Goal: Navigation & Orientation: Find specific page/section

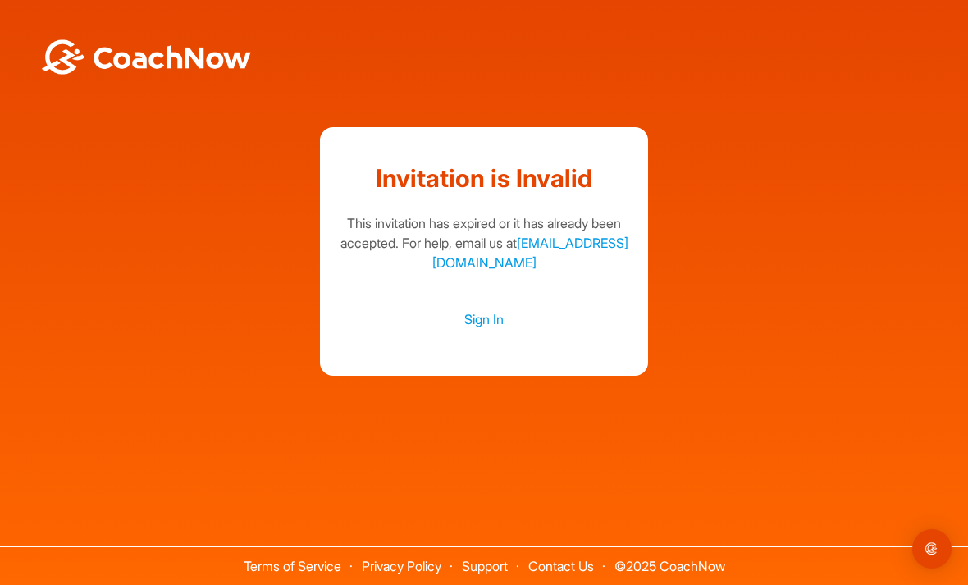
click at [485, 330] on link "Sign In" at bounding box center [483, 318] width 295 height 21
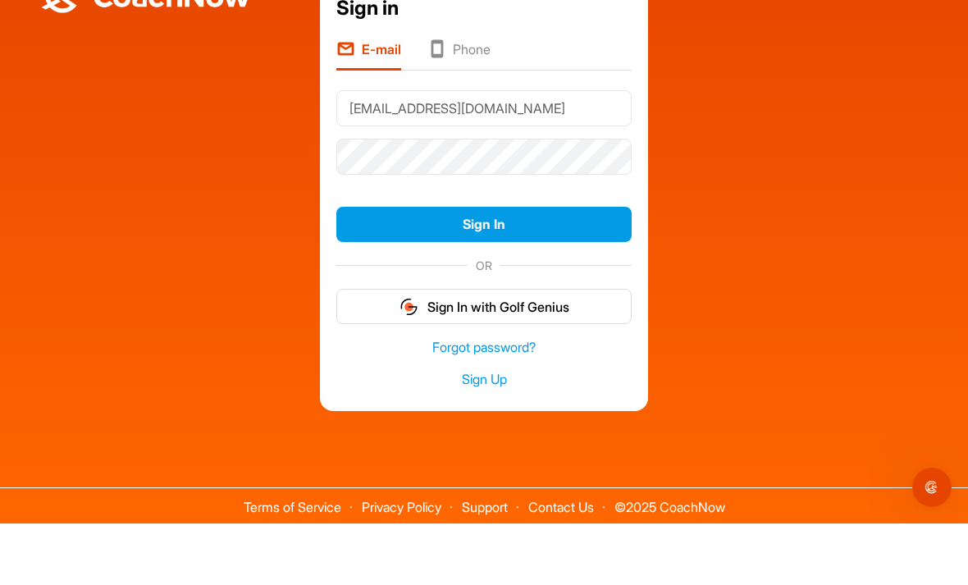
type input "Noclawz@yahoo.com"
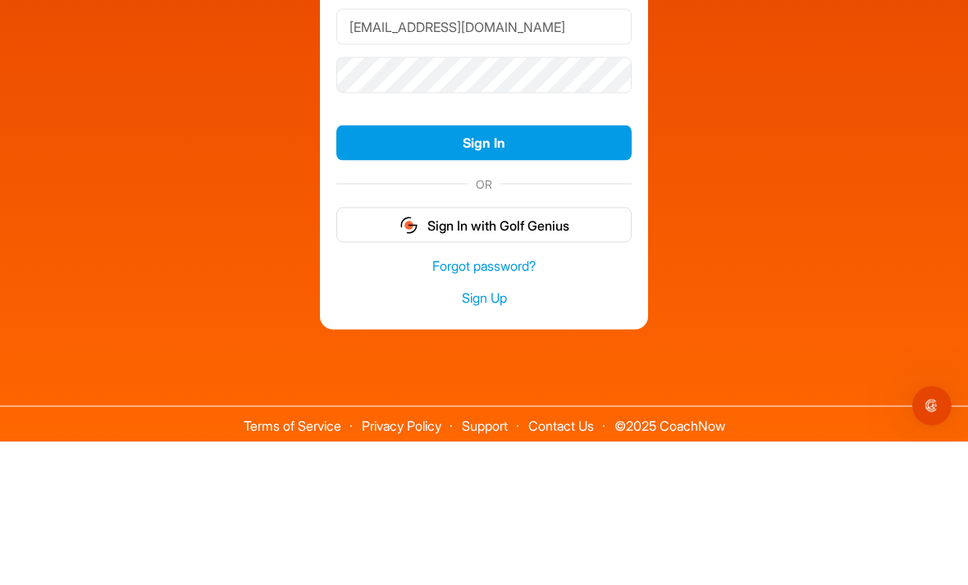
click at [547, 268] on button "Sign In" at bounding box center [483, 285] width 295 height 35
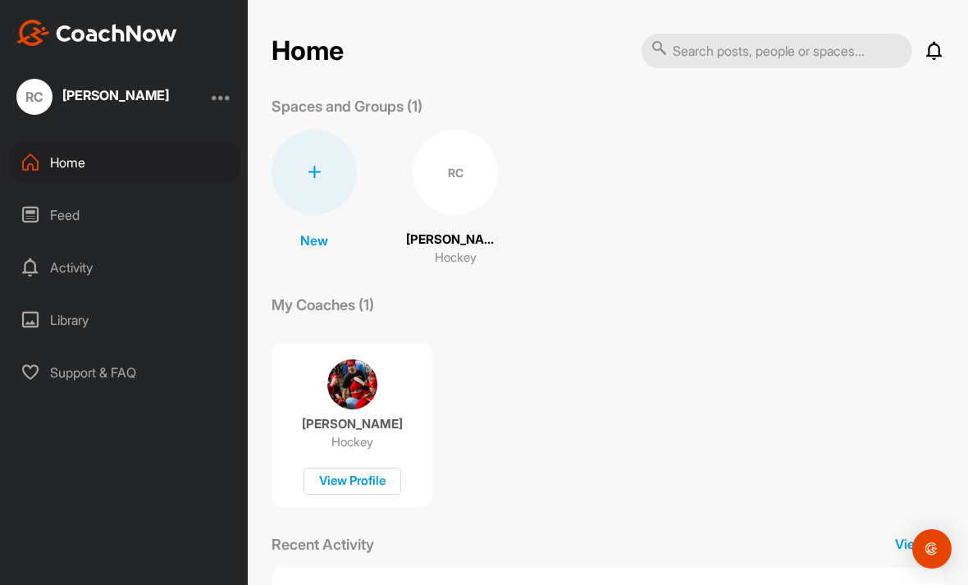
click at [455, 187] on div "RC" at bounding box center [455, 172] width 85 height 85
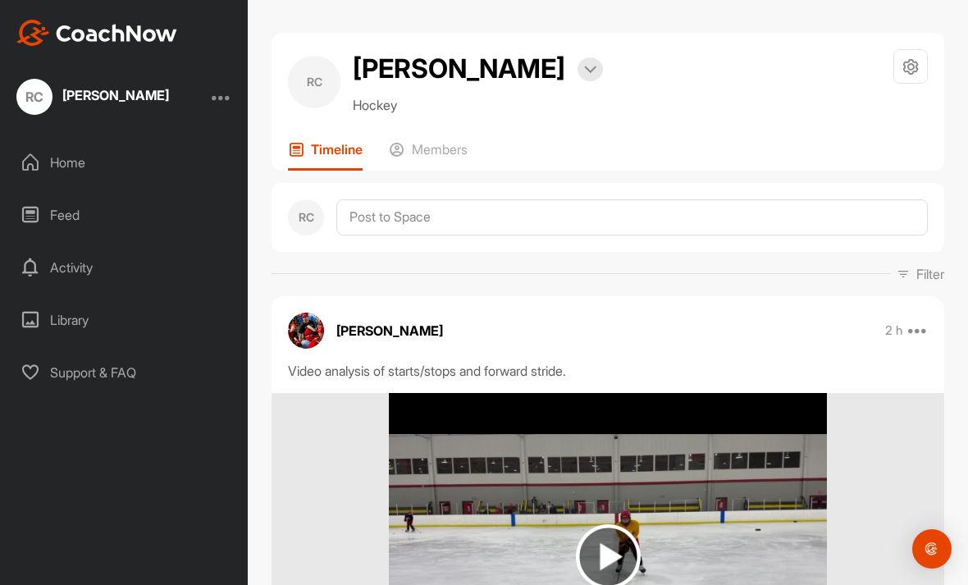
click at [83, 172] on div "Home" at bounding box center [124, 162] width 231 height 41
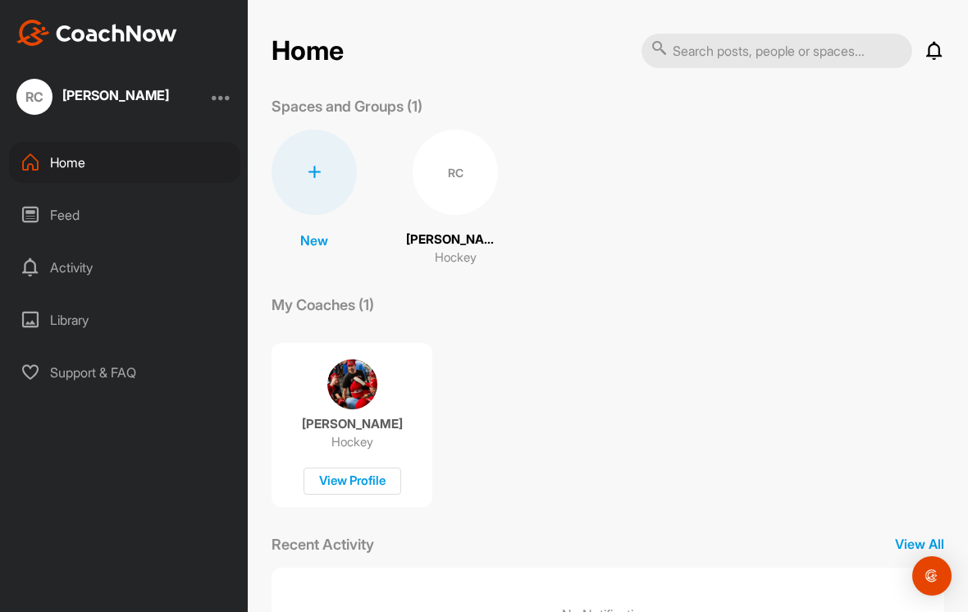
click at [150, 38] on img at bounding box center [96, 33] width 161 height 26
click at [450, 174] on div "RC" at bounding box center [455, 172] width 85 height 85
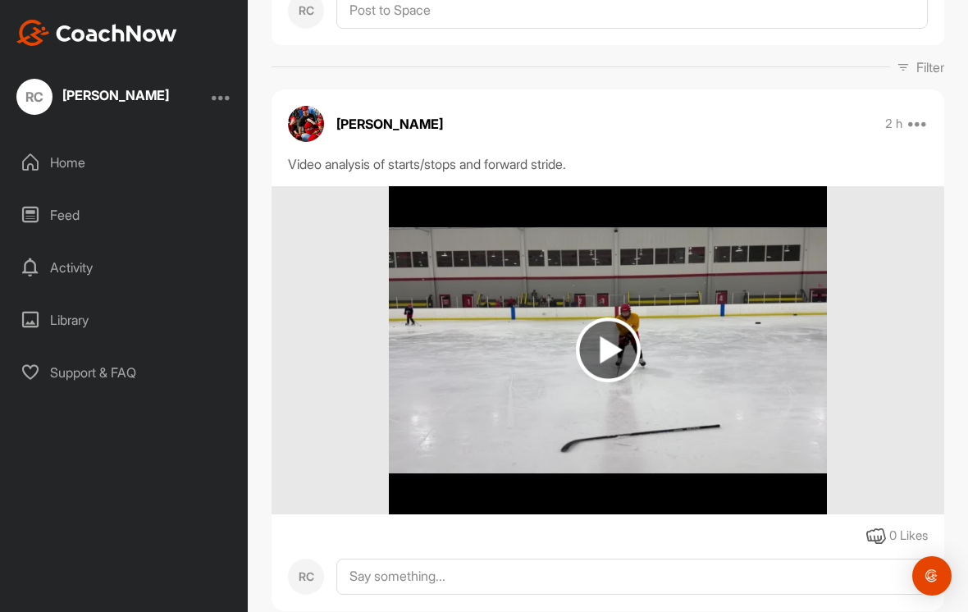
scroll to position [215, 0]
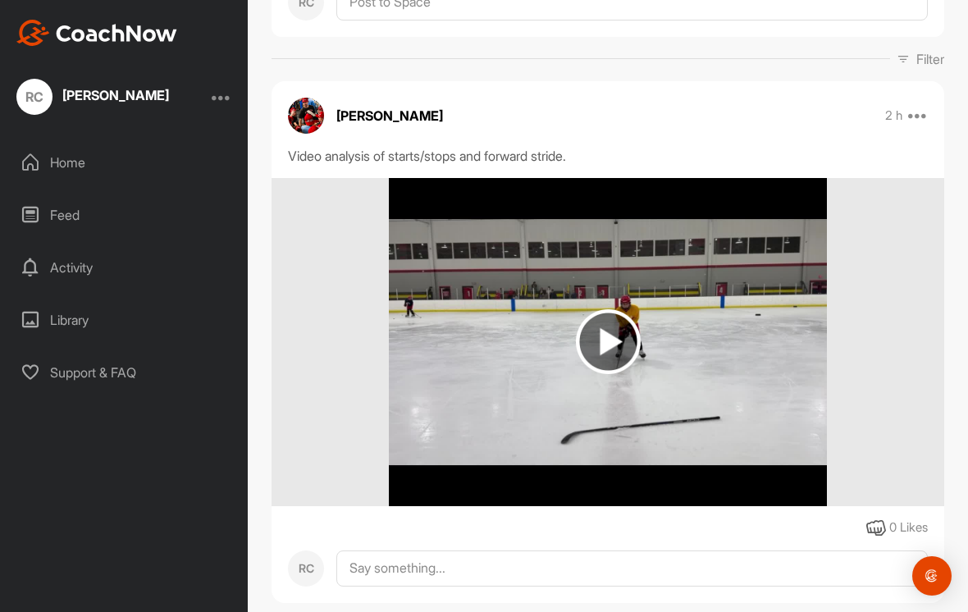
click at [918, 120] on icon at bounding box center [918, 116] width 20 height 20
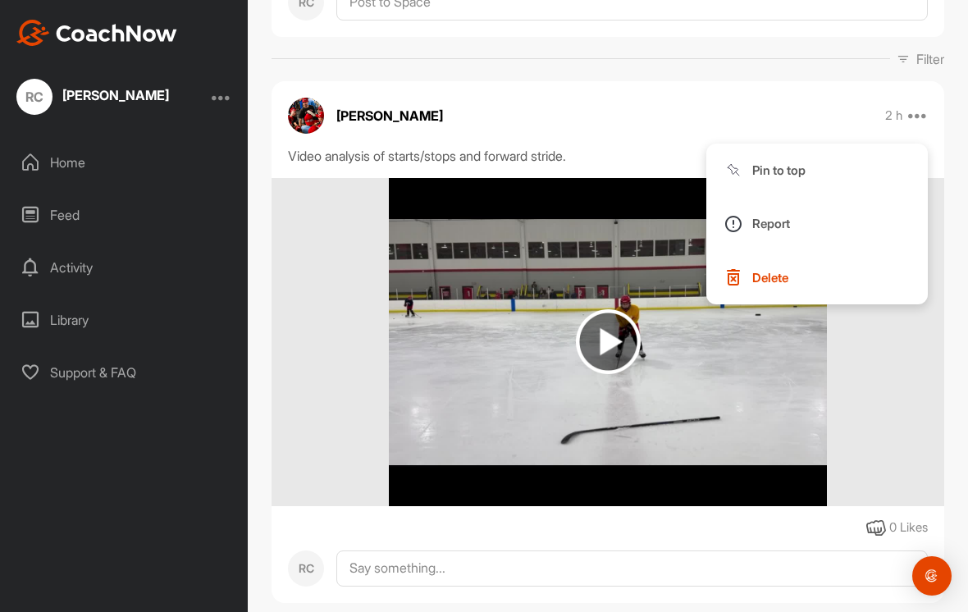
click at [610, 153] on div "Video analysis of starts/stops and forward stride." at bounding box center [608, 156] width 640 height 20
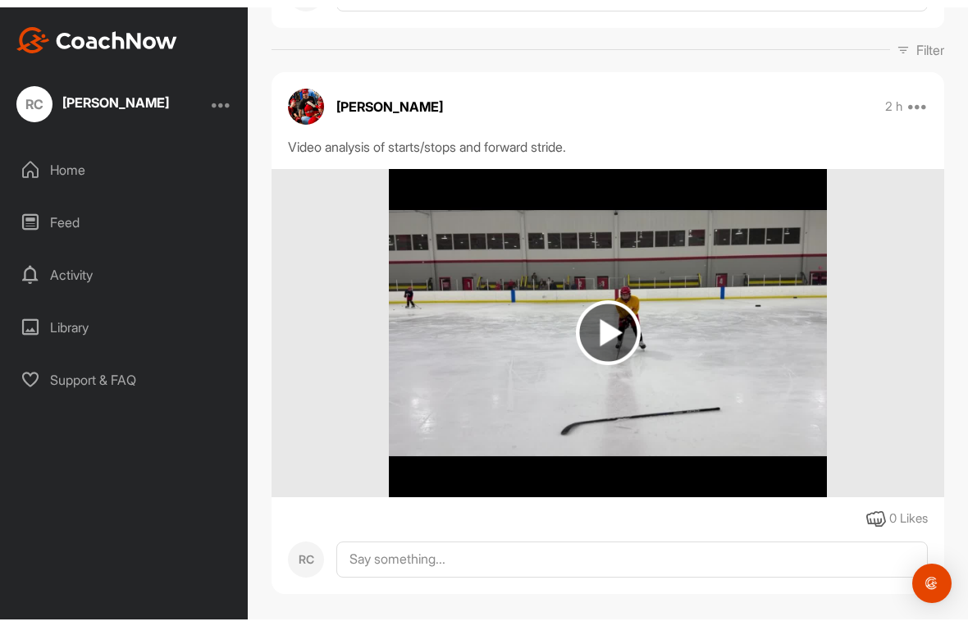
scroll to position [230, 0]
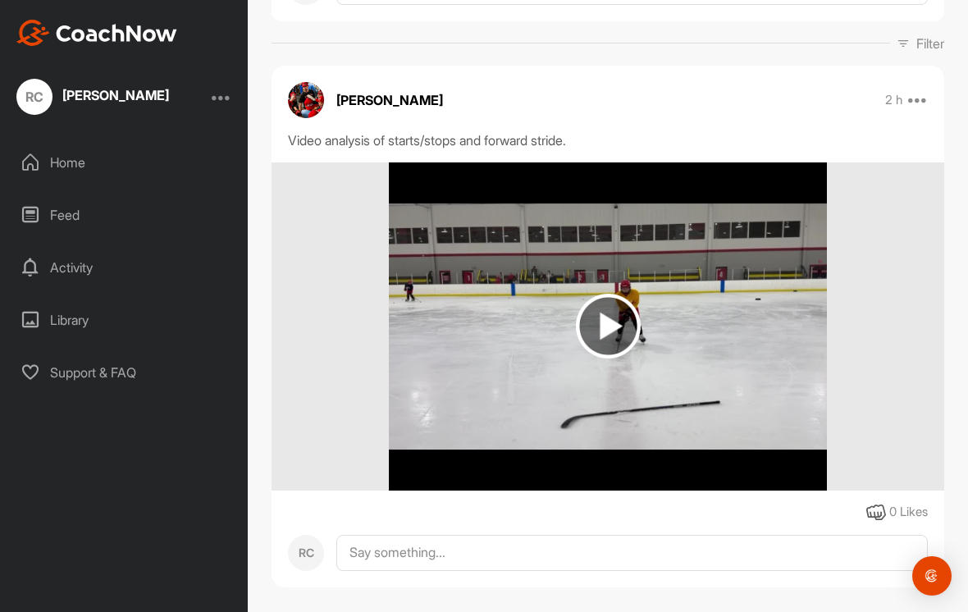
click at [894, 267] on div at bounding box center [607, 326] width 672 height 328
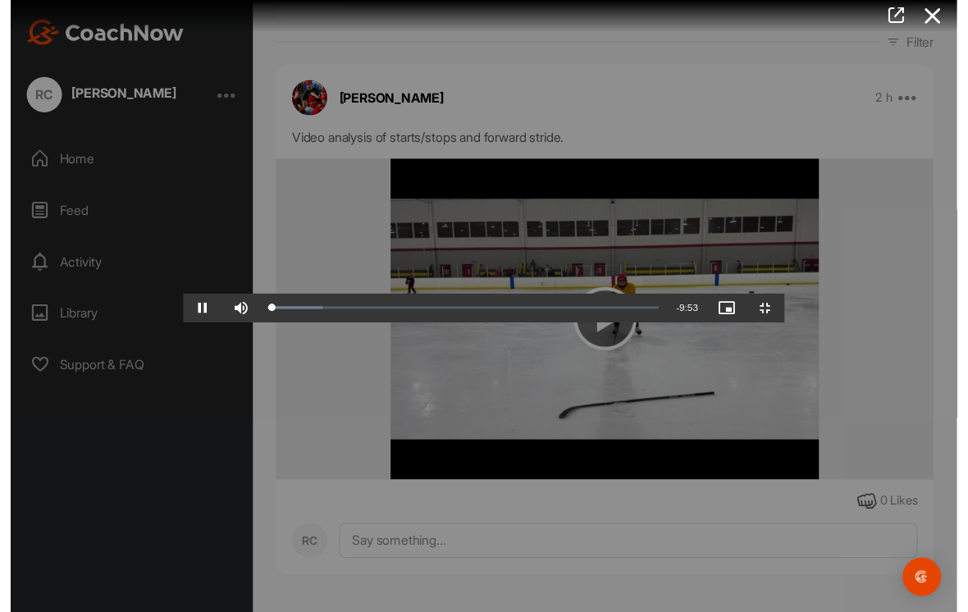
scroll to position [195, 0]
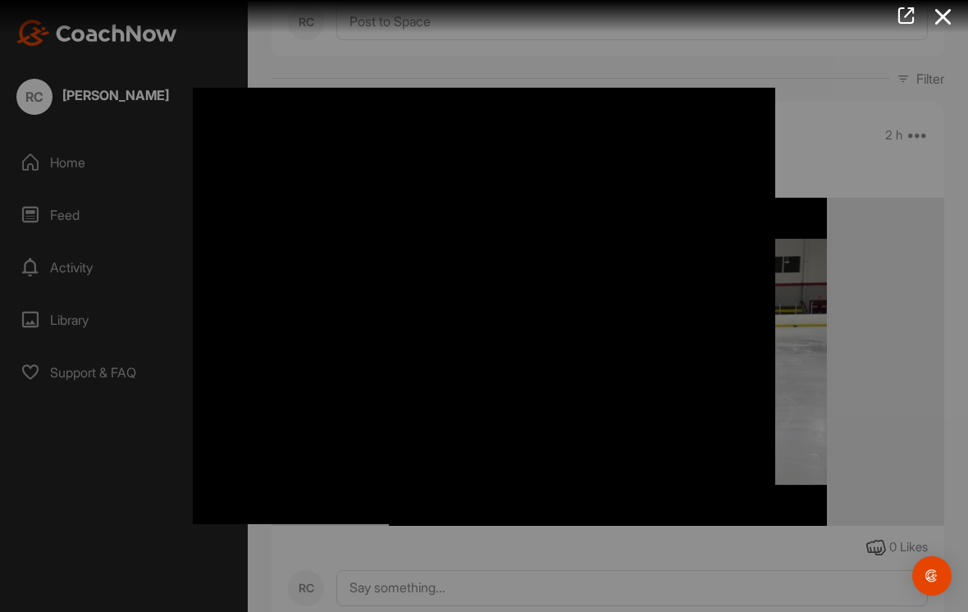
click at [889, 235] on div at bounding box center [484, 306] width 968 height 612
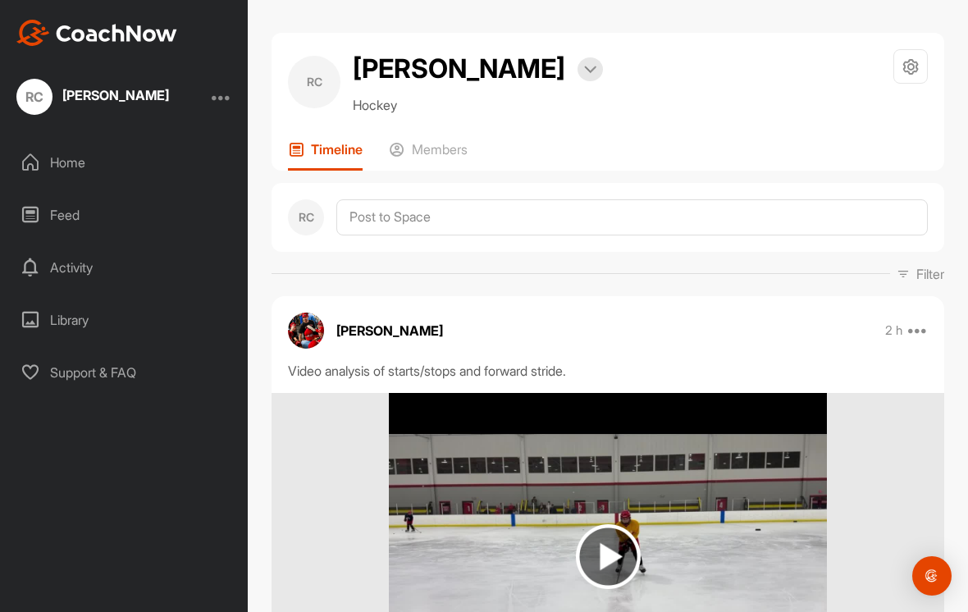
scroll to position [0, 0]
click at [584, 67] on img at bounding box center [590, 70] width 12 height 8
click at [786, 118] on div "[PERSON_NAME] Bookings Hockey Space Settings Your Notifications Leave Space Tim…" at bounding box center [607, 102] width 672 height 138
click at [909, 66] on icon at bounding box center [910, 66] width 19 height 19
click at [712, 142] on div "Timeline Members" at bounding box center [608, 156] width 640 height 30
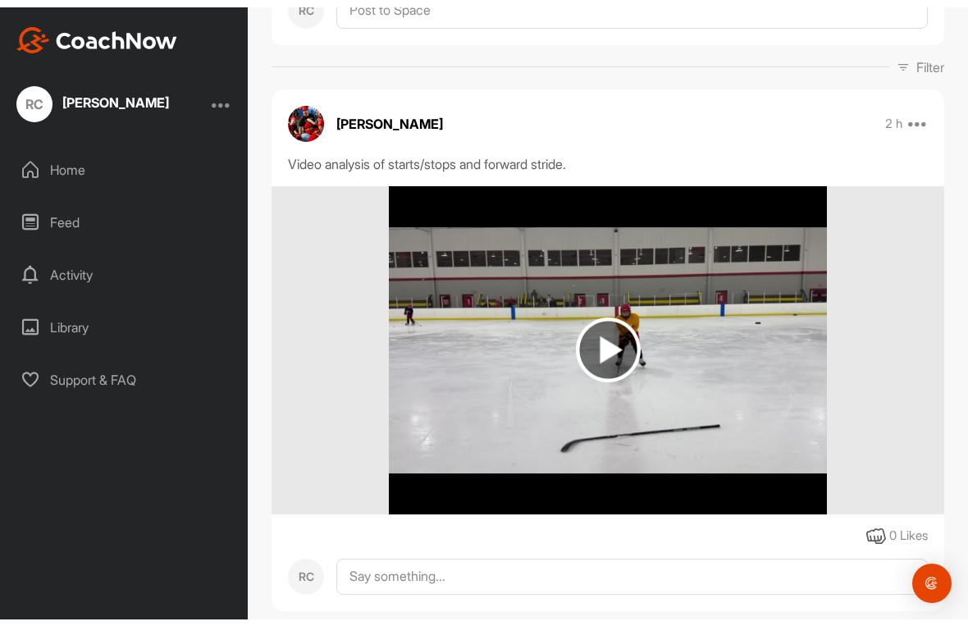
scroll to position [217, 0]
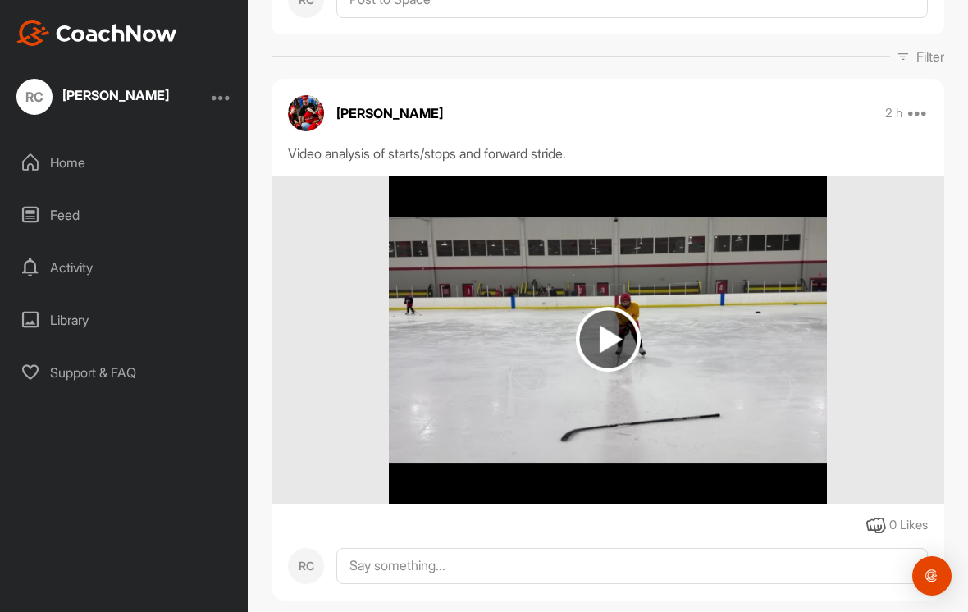
click at [751, 375] on img at bounding box center [607, 339] width 437 height 328
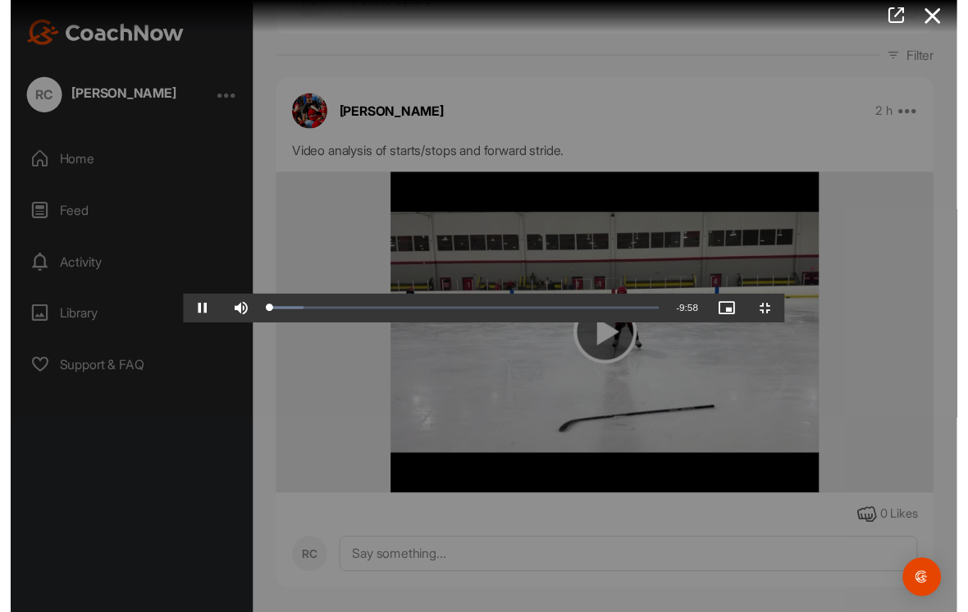
scroll to position [195, 0]
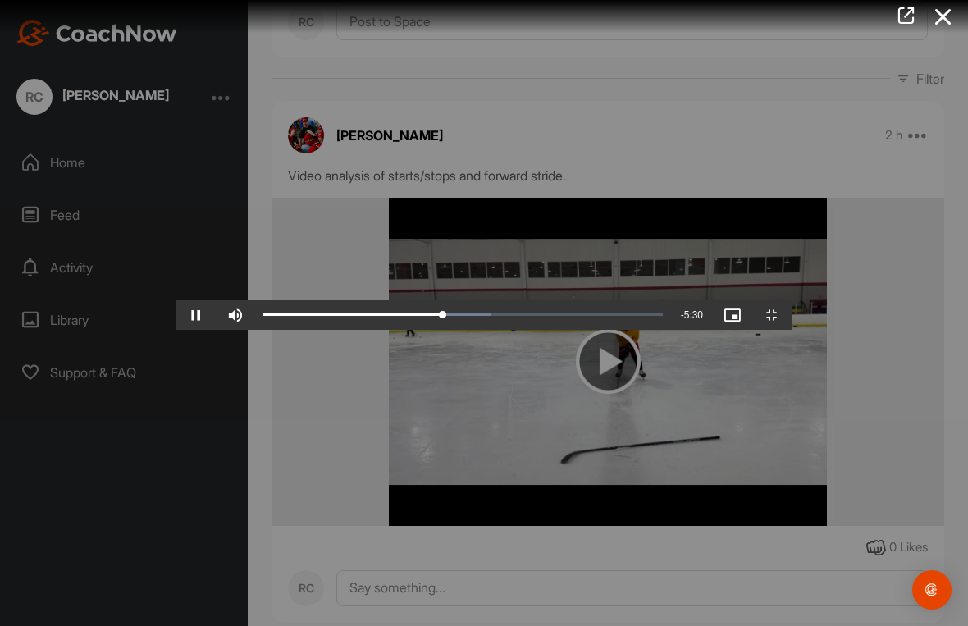
click at [417, 317] on div "Progress Bar" at bounding box center [353, 314] width 180 height 3
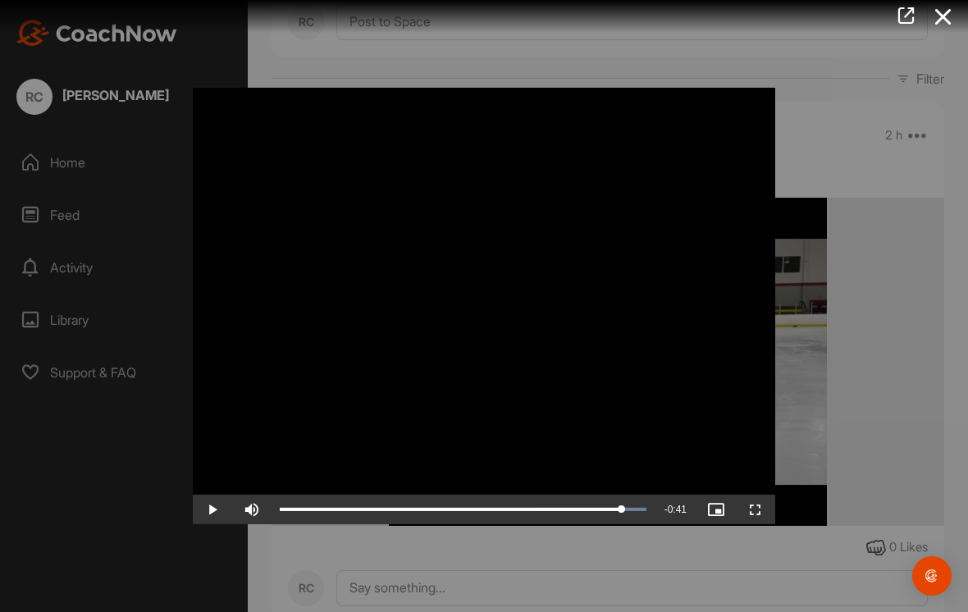
click at [946, 22] on icon at bounding box center [943, 17] width 38 height 30
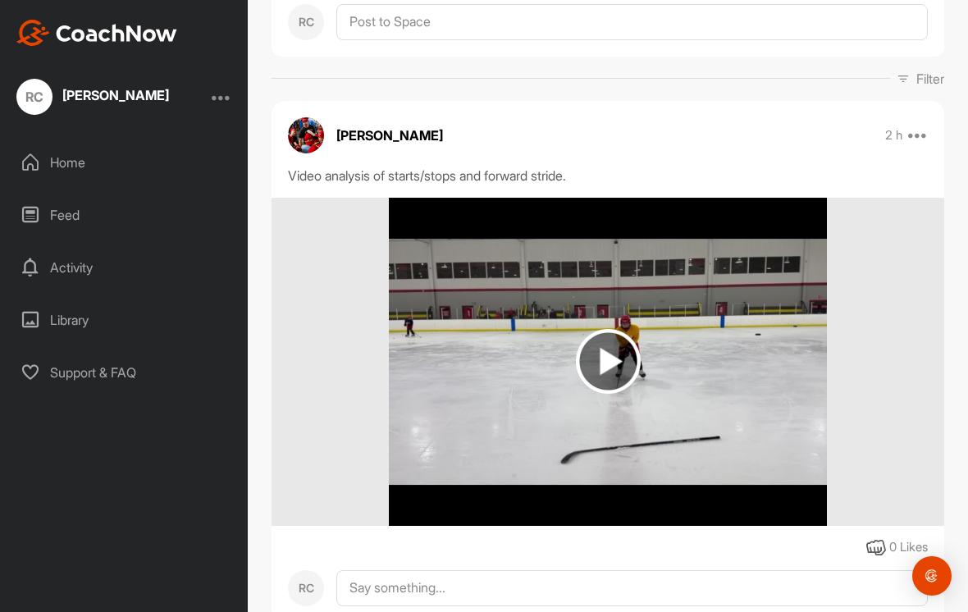
click at [144, 34] on img at bounding box center [96, 33] width 161 height 26
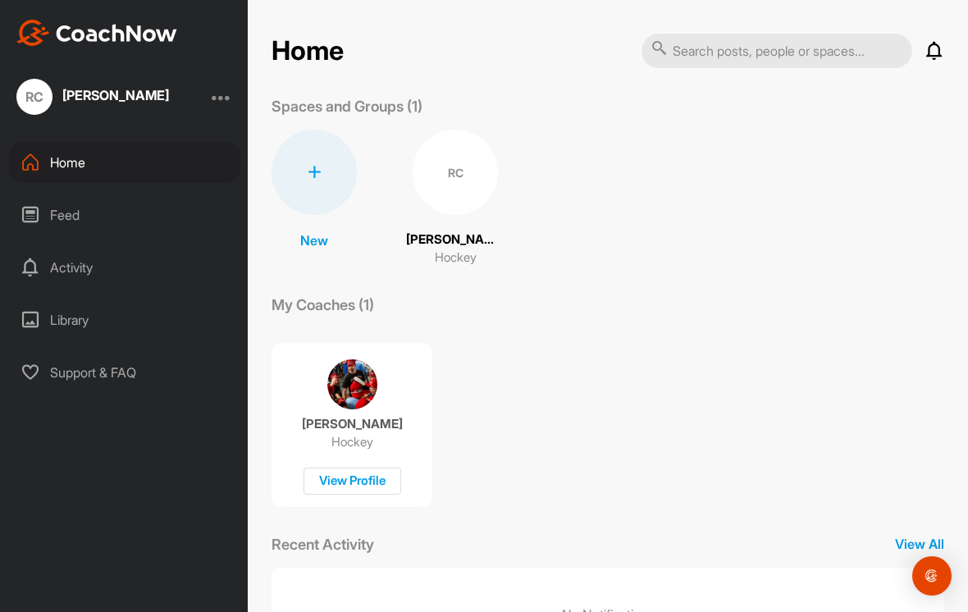
click at [440, 178] on div "RC" at bounding box center [455, 172] width 85 height 85
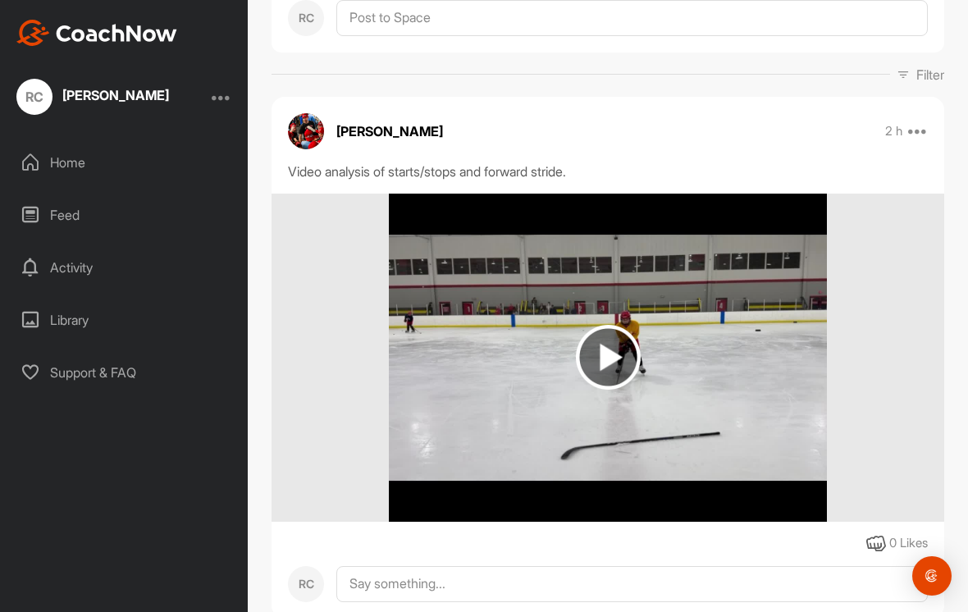
scroll to position [200, 0]
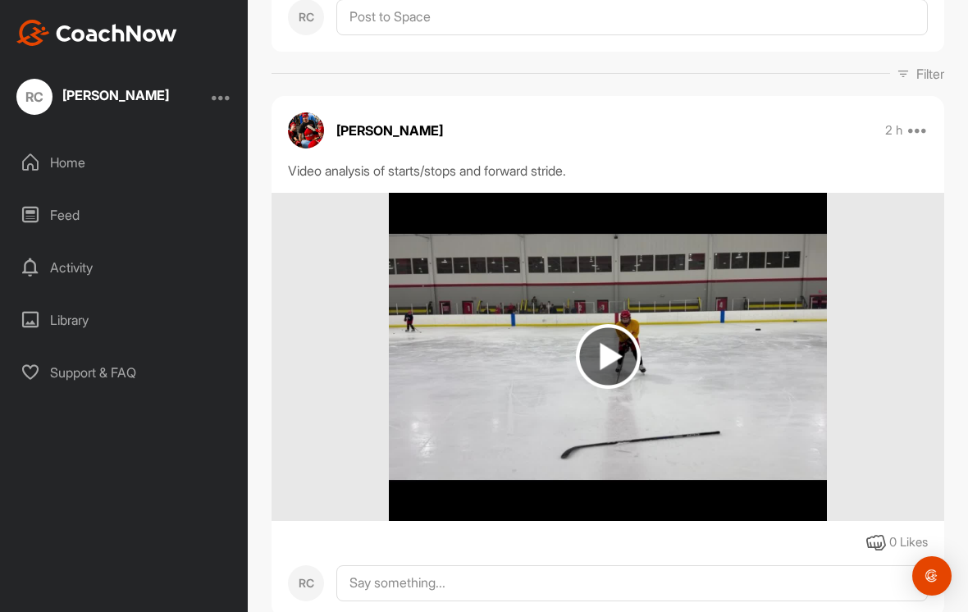
click at [598, 358] on img at bounding box center [608, 356] width 65 height 65
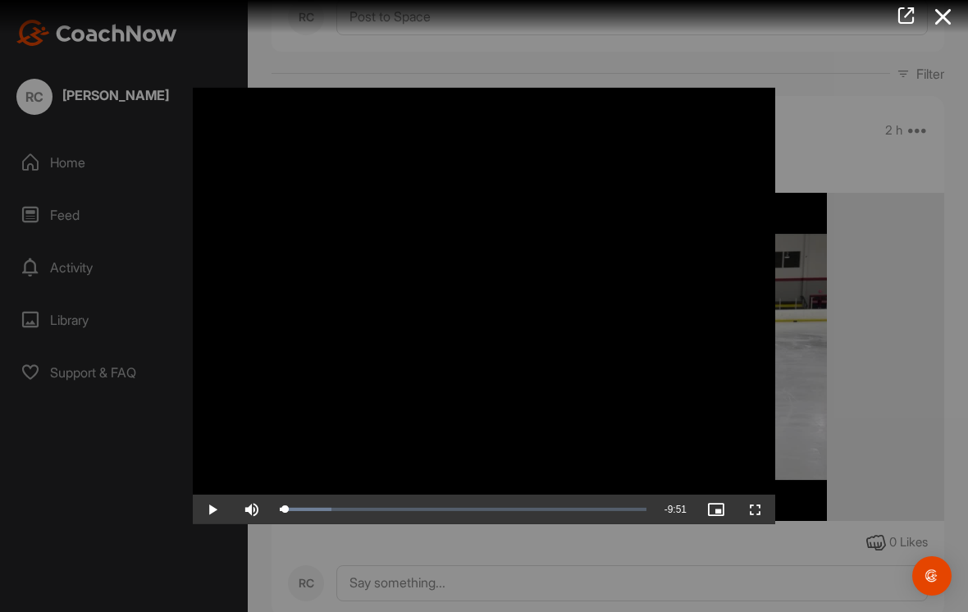
click at [888, 354] on div at bounding box center [484, 306] width 968 height 612
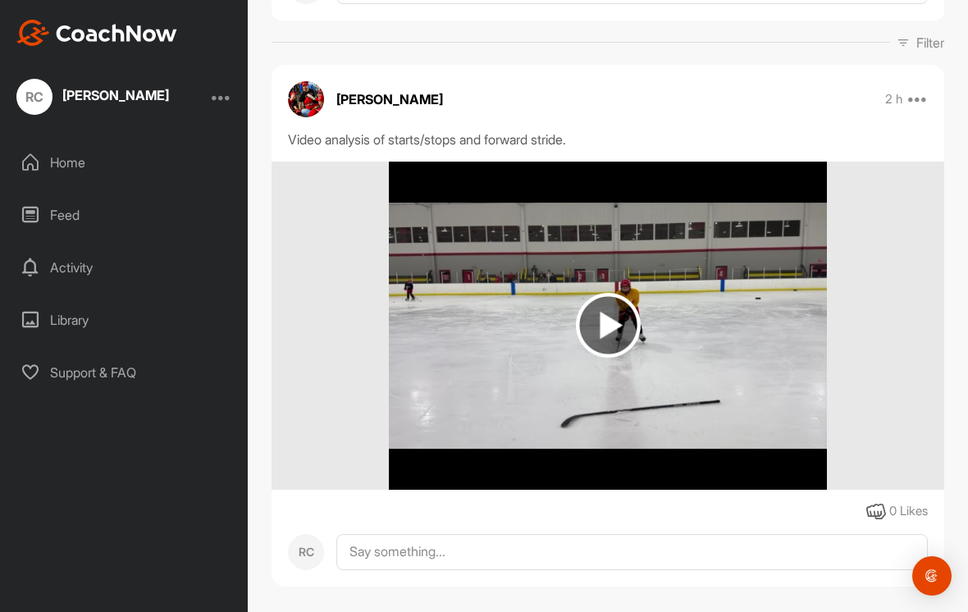
scroll to position [230, 0]
